Goal: Check status: Check status

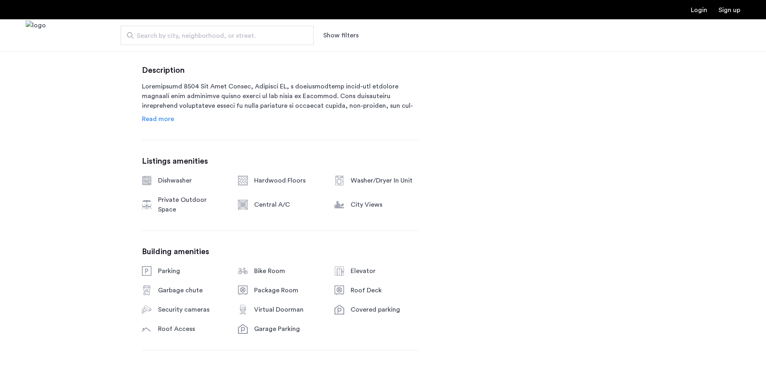
scroll to position [99, 0]
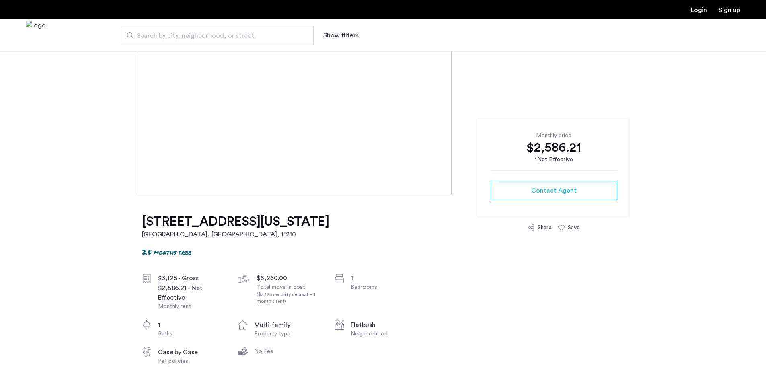
click at [766, 80] on html "Login Sign up Search by city, neighborhood, or street. Show filters Price Fee A…" at bounding box center [383, 91] width 766 height 380
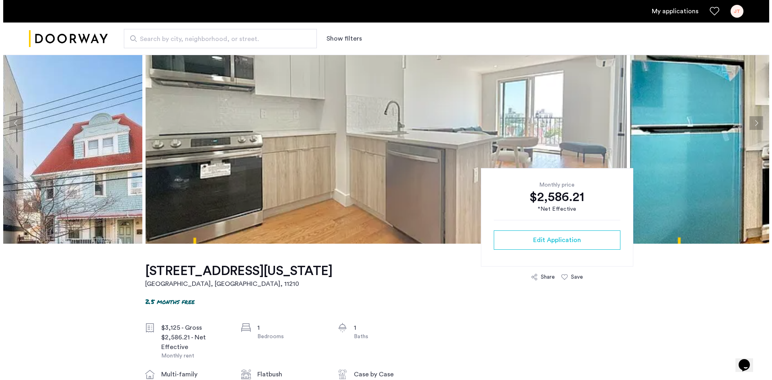
scroll to position [0, 0]
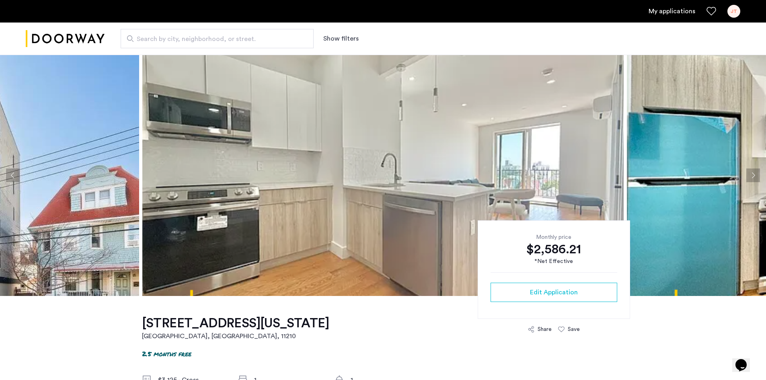
click at [662, 13] on link "My applications" at bounding box center [672, 11] width 47 height 10
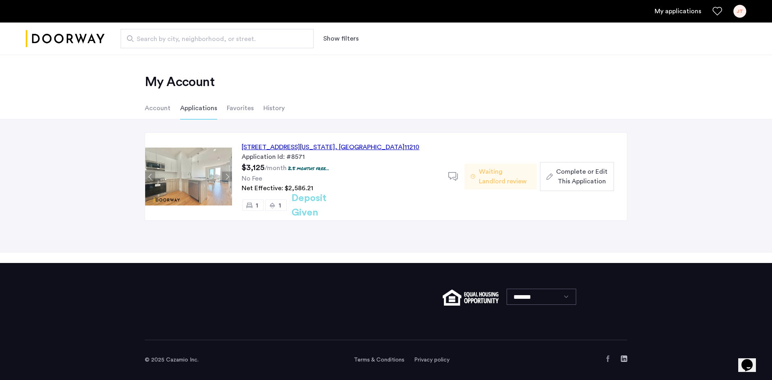
click at [277, 109] on li "History" at bounding box center [273, 108] width 21 height 23
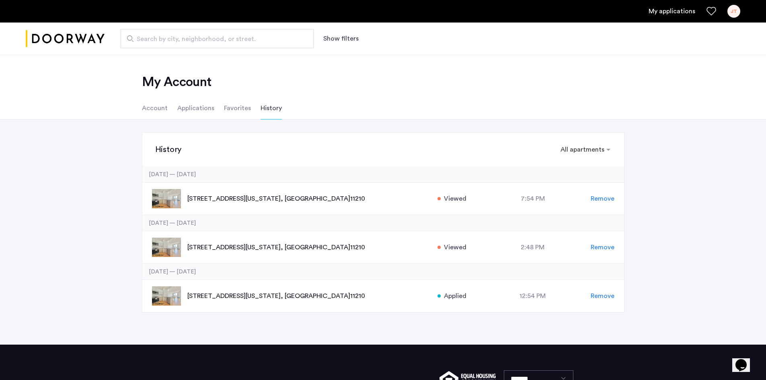
click at [195, 107] on li "Applications" at bounding box center [195, 108] width 37 height 23
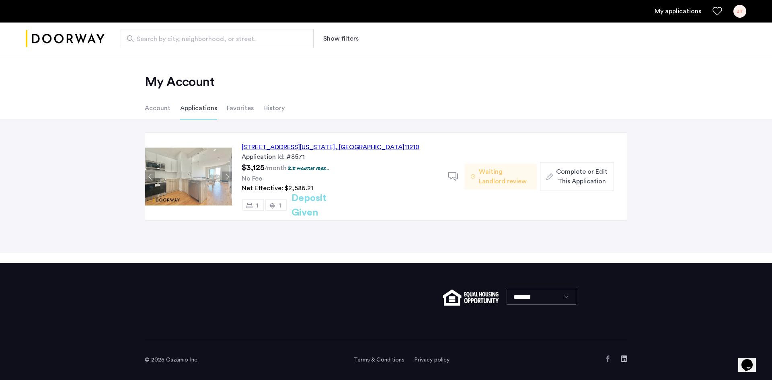
click at [340, 145] on div "1644 New York Avenue, Unit 4F, Brooklyn , NY 11210" at bounding box center [331, 147] width 178 height 10
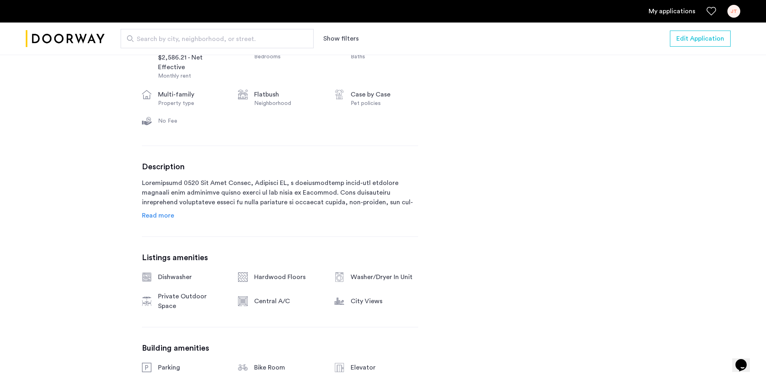
scroll to position [665, 0]
